Goal: Task Accomplishment & Management: Manage account settings

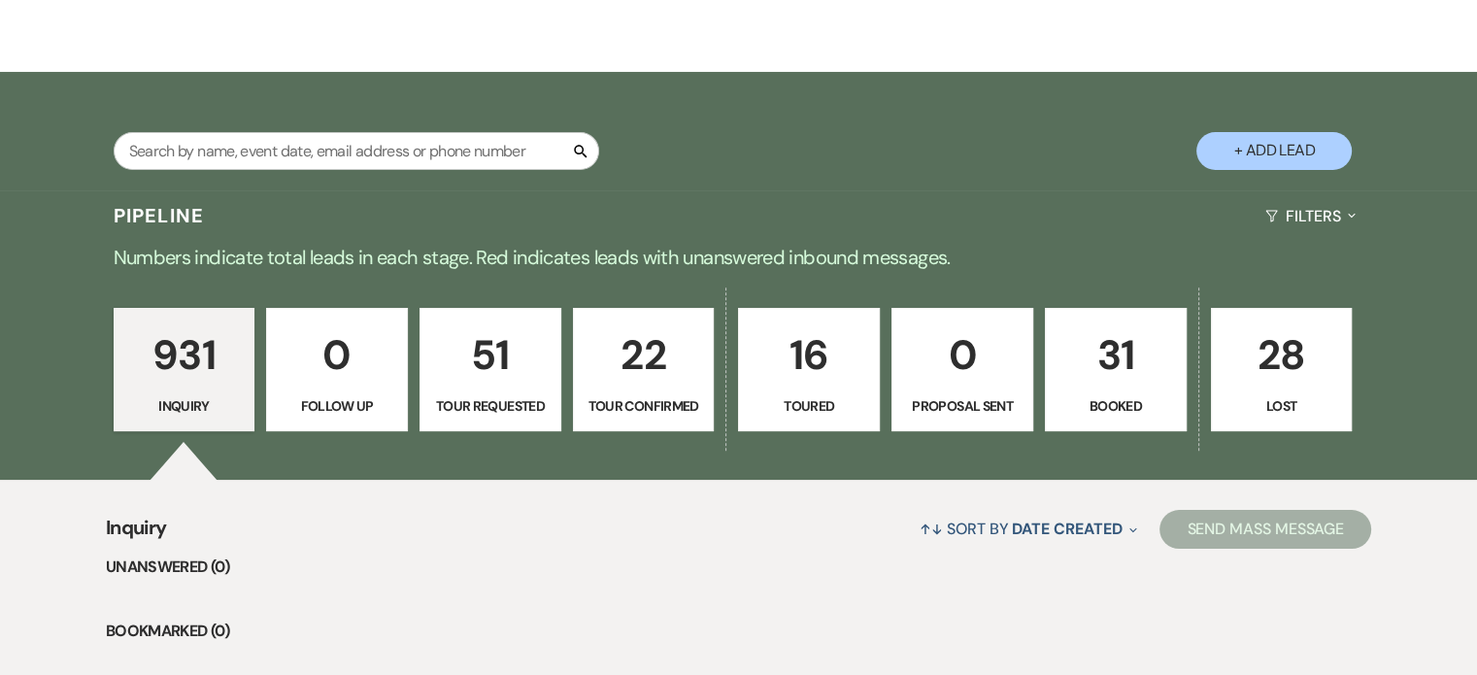
scroll to position [486, 0]
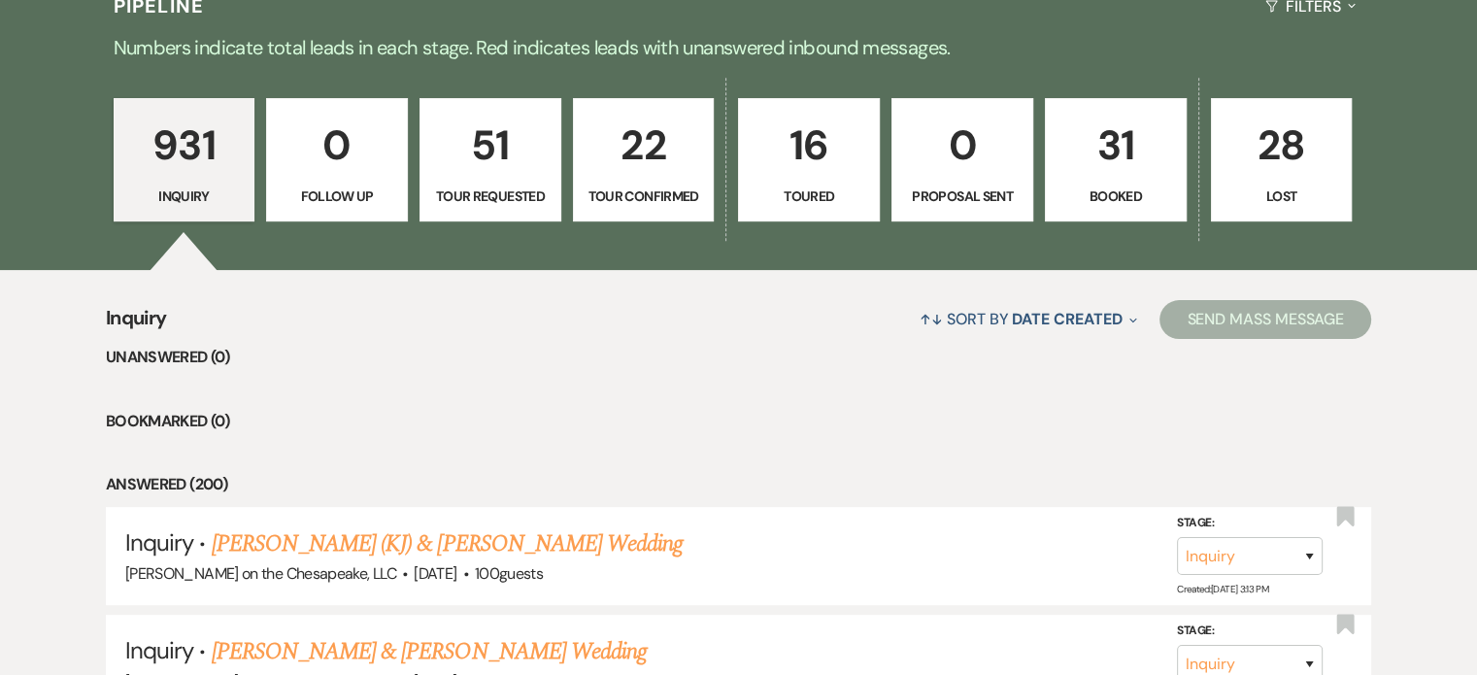
click at [1119, 196] on p "Booked" at bounding box center [1116, 196] width 117 height 21
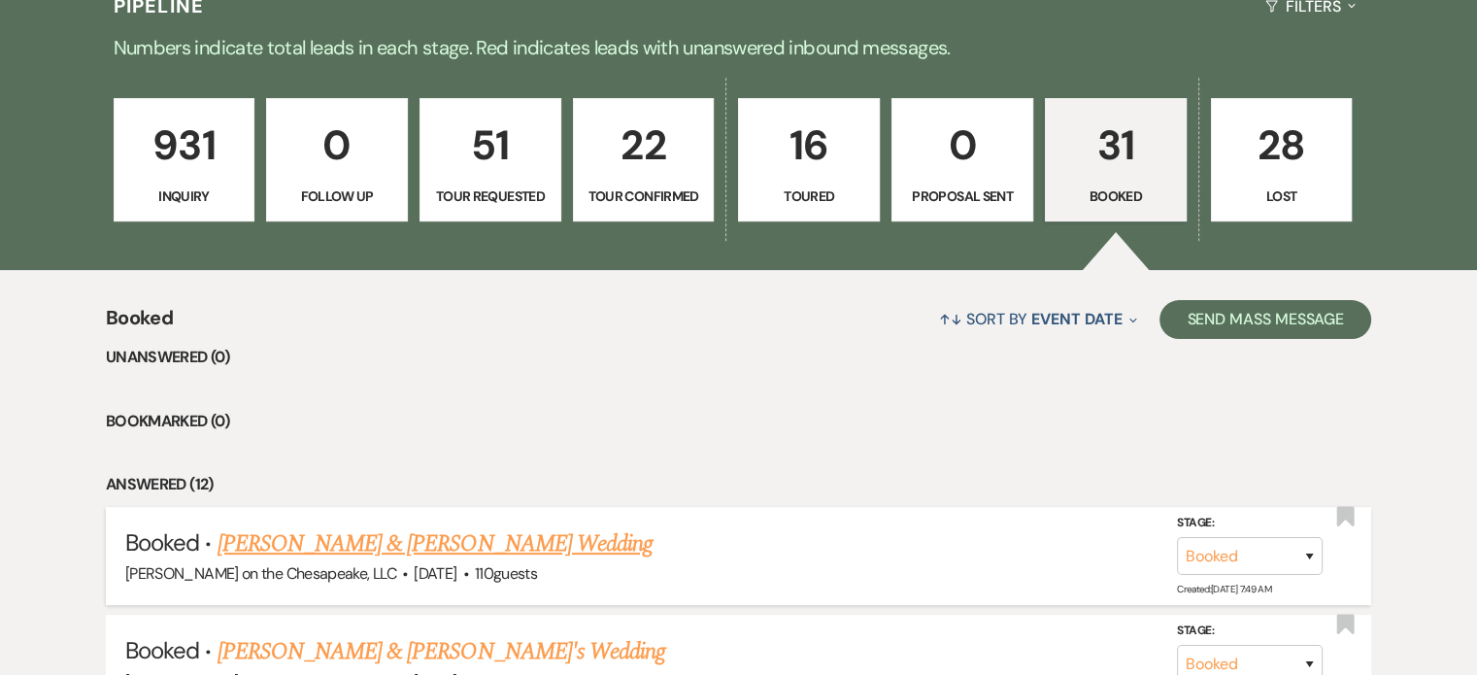
click at [490, 551] on link "[PERSON_NAME] & [PERSON_NAME] Wedding" at bounding box center [435, 543] width 435 height 35
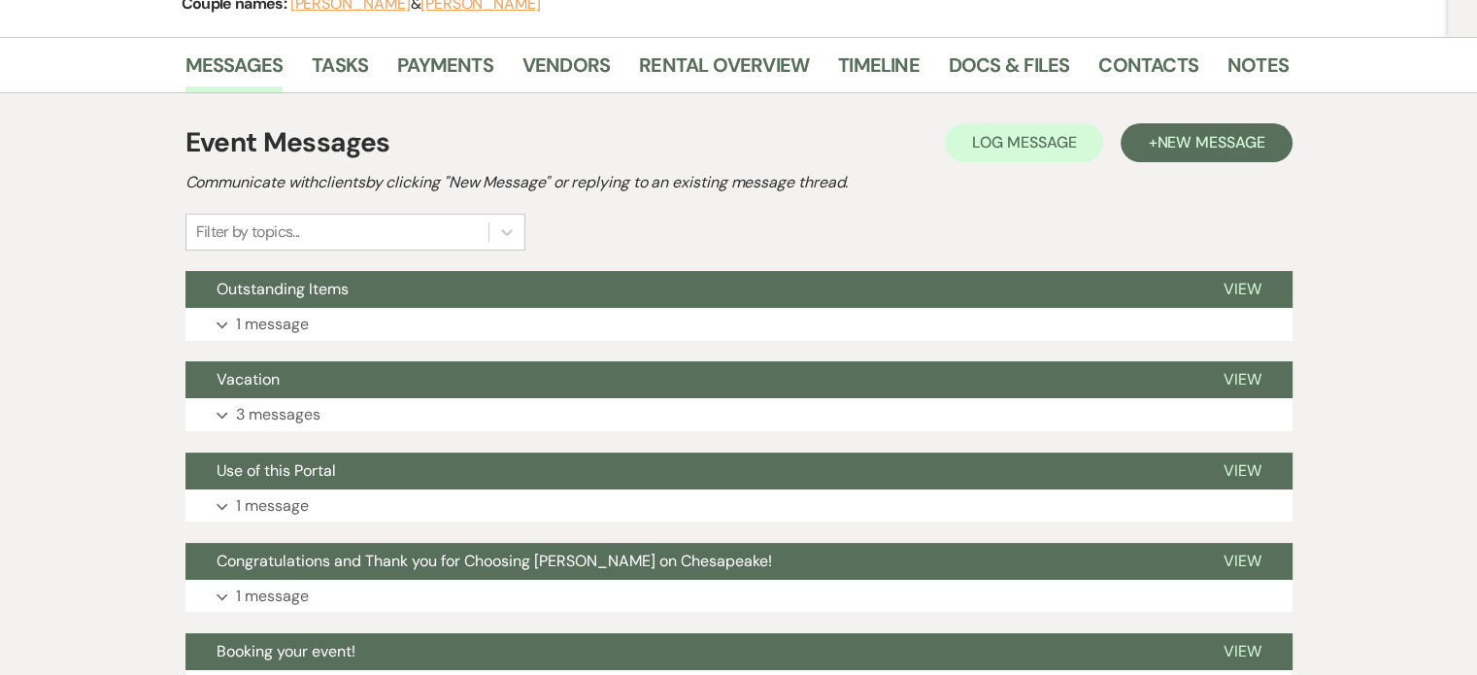
scroll to position [291, 0]
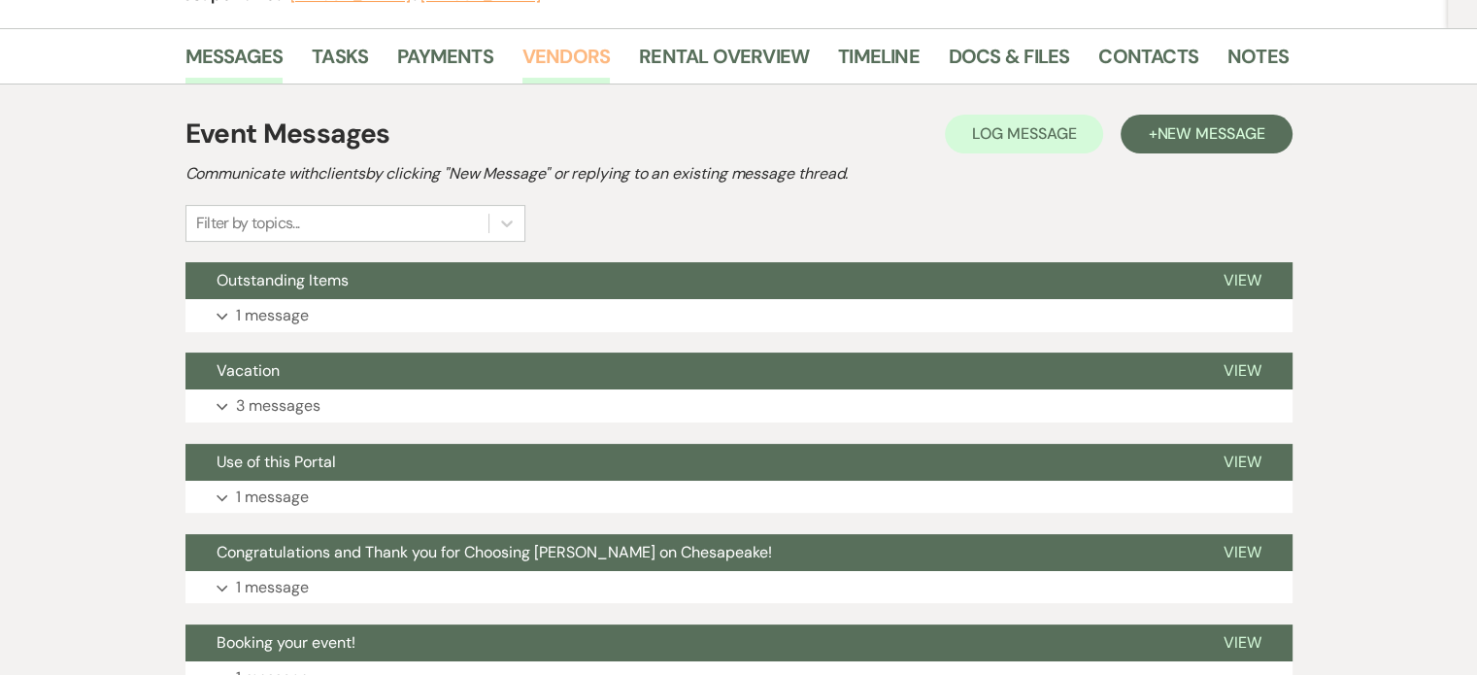
click at [567, 50] on link "Vendors" at bounding box center [566, 62] width 87 height 43
